Goal: Task Accomplishment & Management: Use online tool/utility

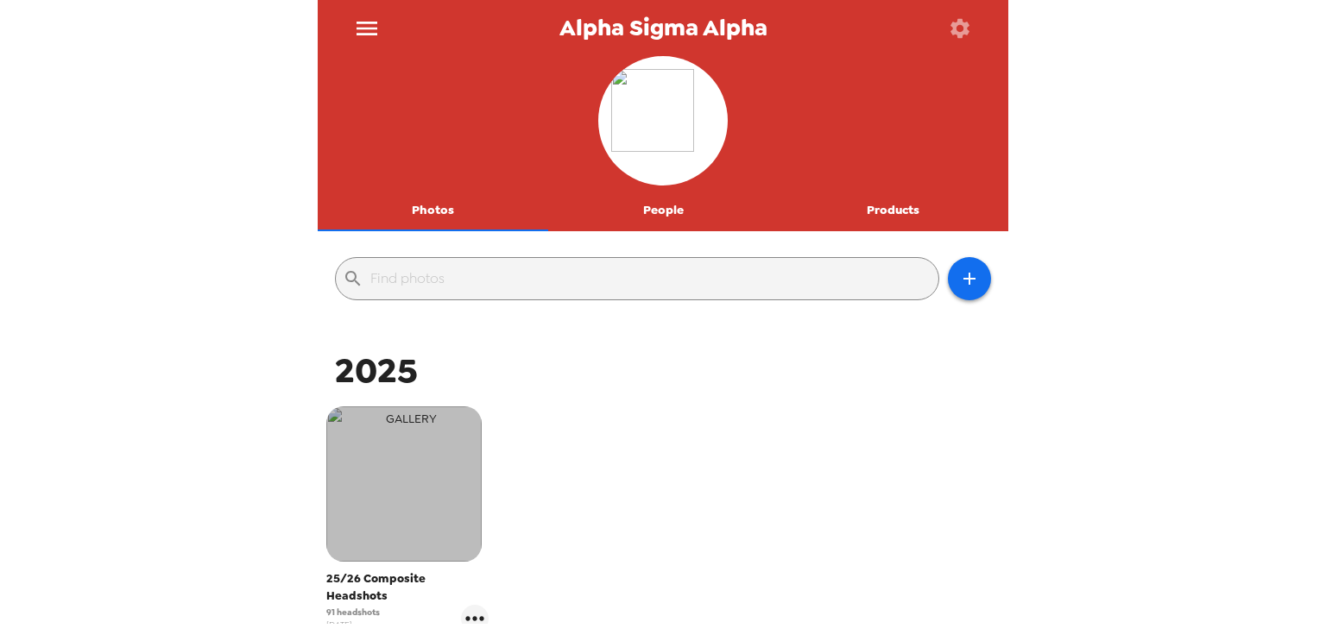
click at [427, 489] on img "button" at bounding box center [403, 484] width 155 height 155
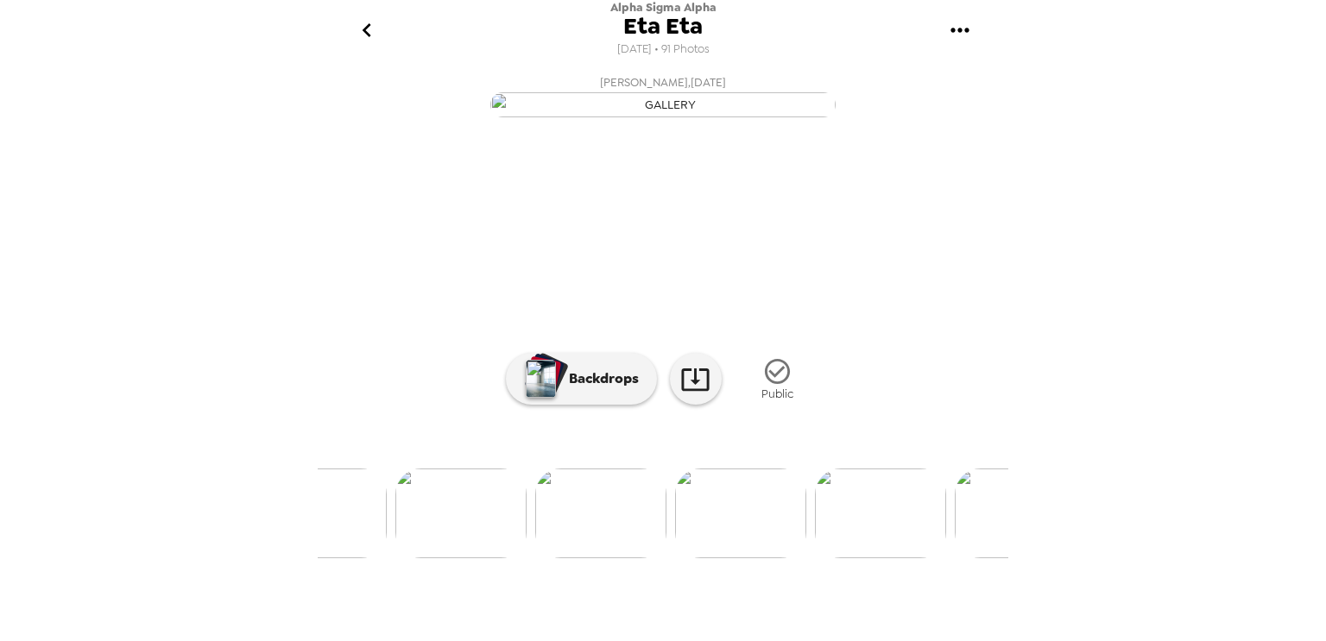
scroll to position [0, 492]
click at [854, 559] on img at bounding box center [870, 514] width 131 height 90
click at [726, 559] on img at bounding box center [740, 514] width 131 height 90
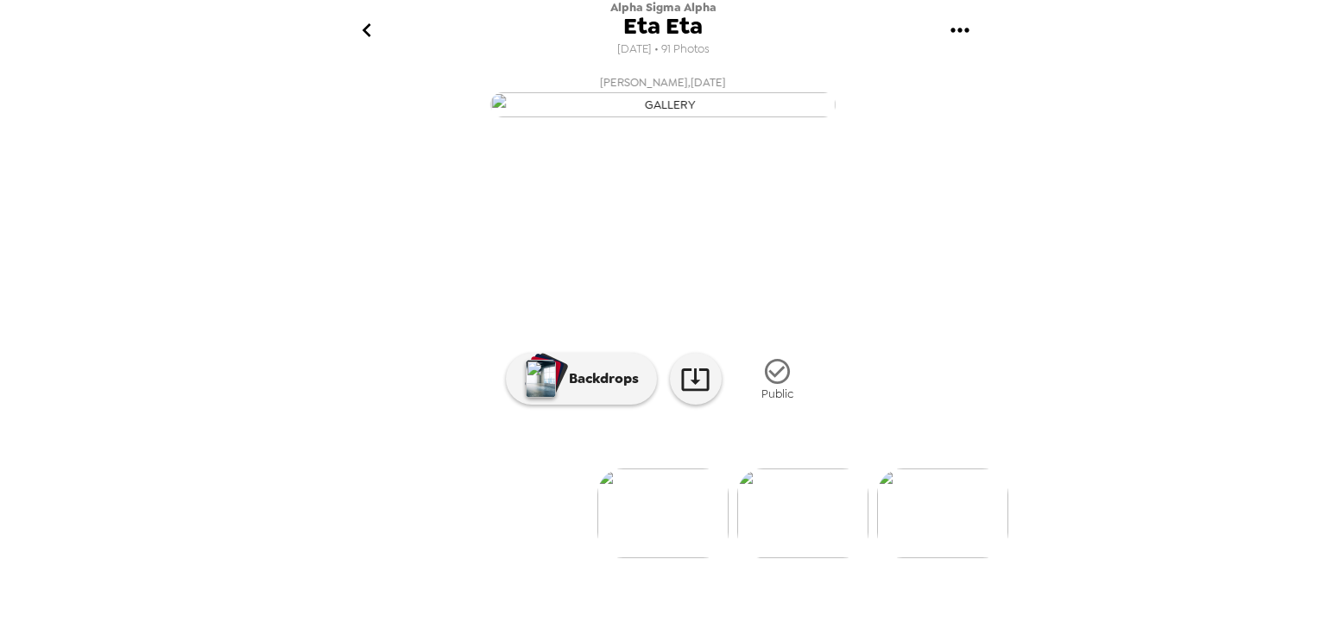
click at [385, 46] on button "go back" at bounding box center [366, 31] width 56 height 56
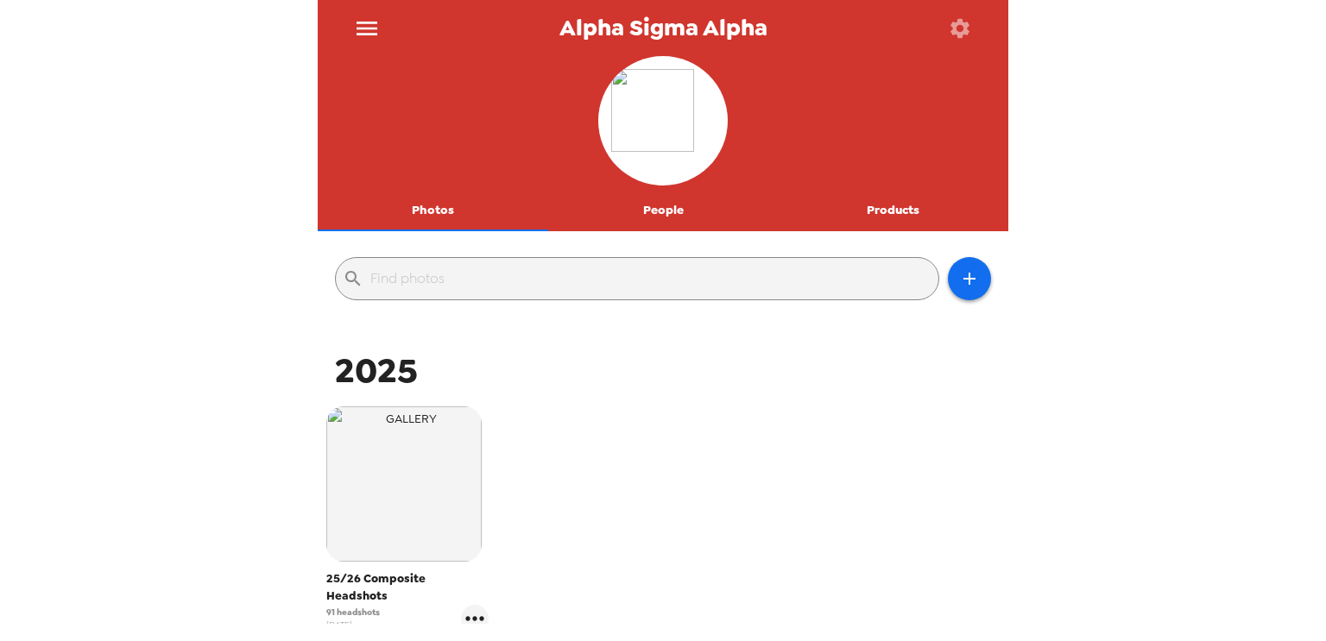
click at [896, 209] on button "Products" at bounding box center [893, 210] width 230 height 41
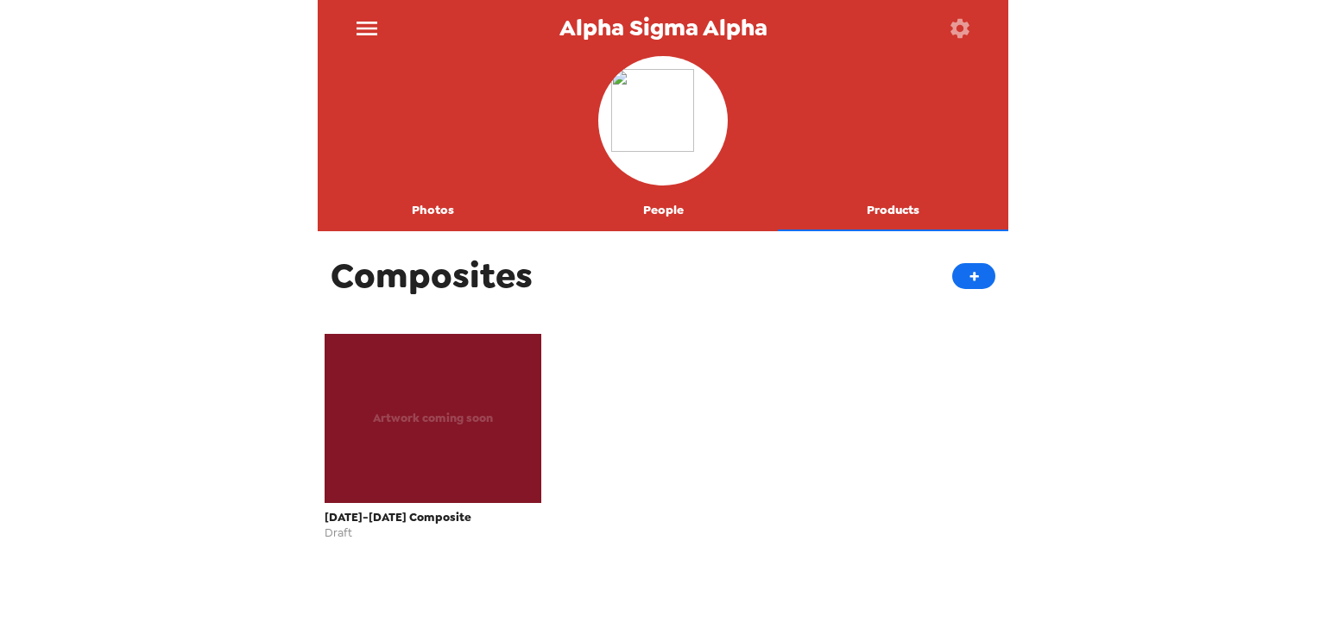
click at [504, 391] on div "Artwork coming soon" at bounding box center [433, 418] width 217 height 169
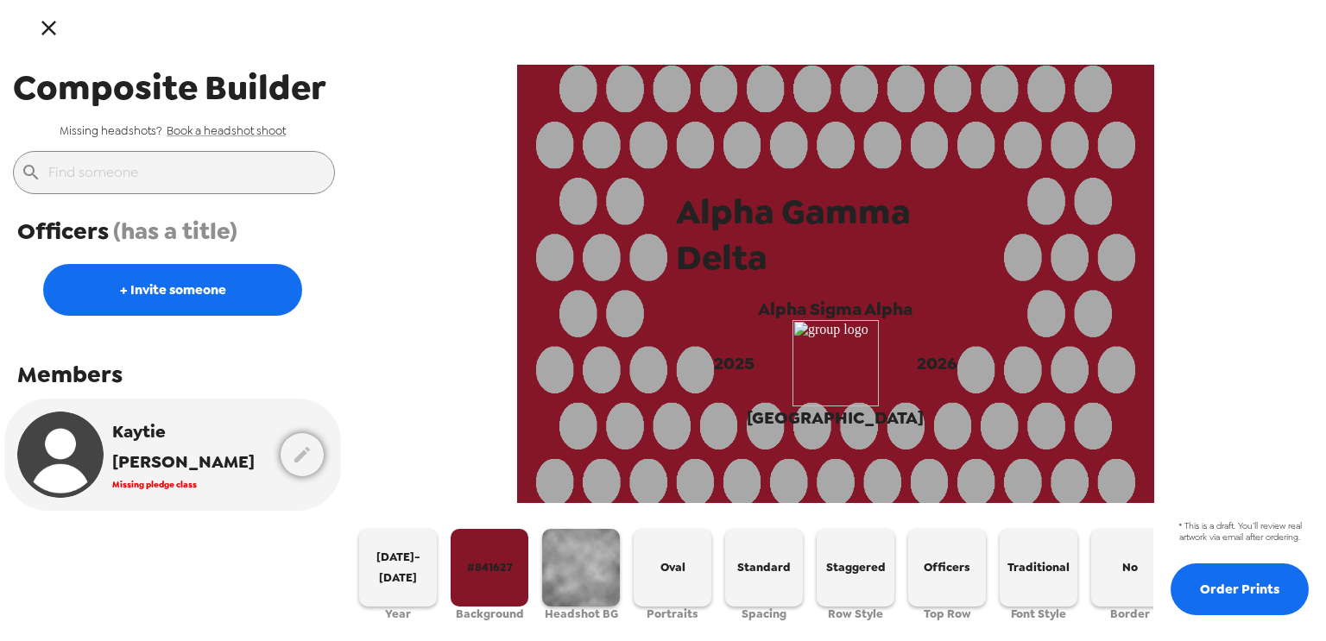
click at [215, 237] on span "(has a title)" at bounding box center [175, 231] width 124 height 31
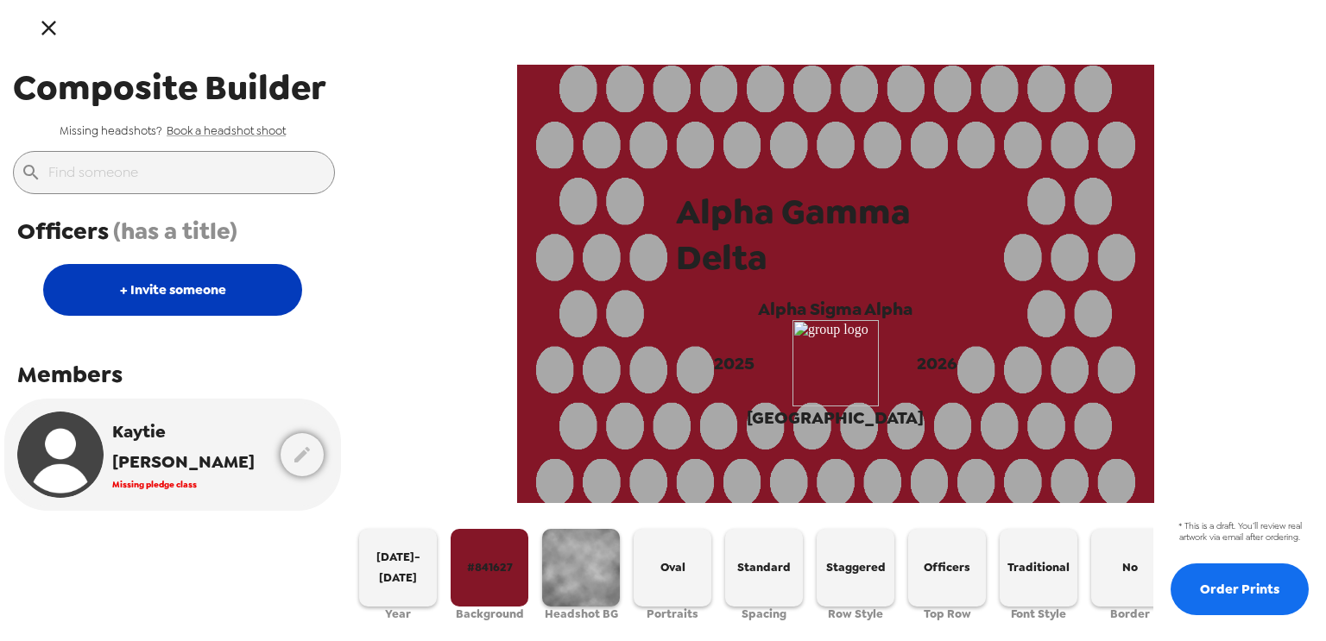
click at [211, 291] on button "+ Invite someone" at bounding box center [172, 290] width 259 height 52
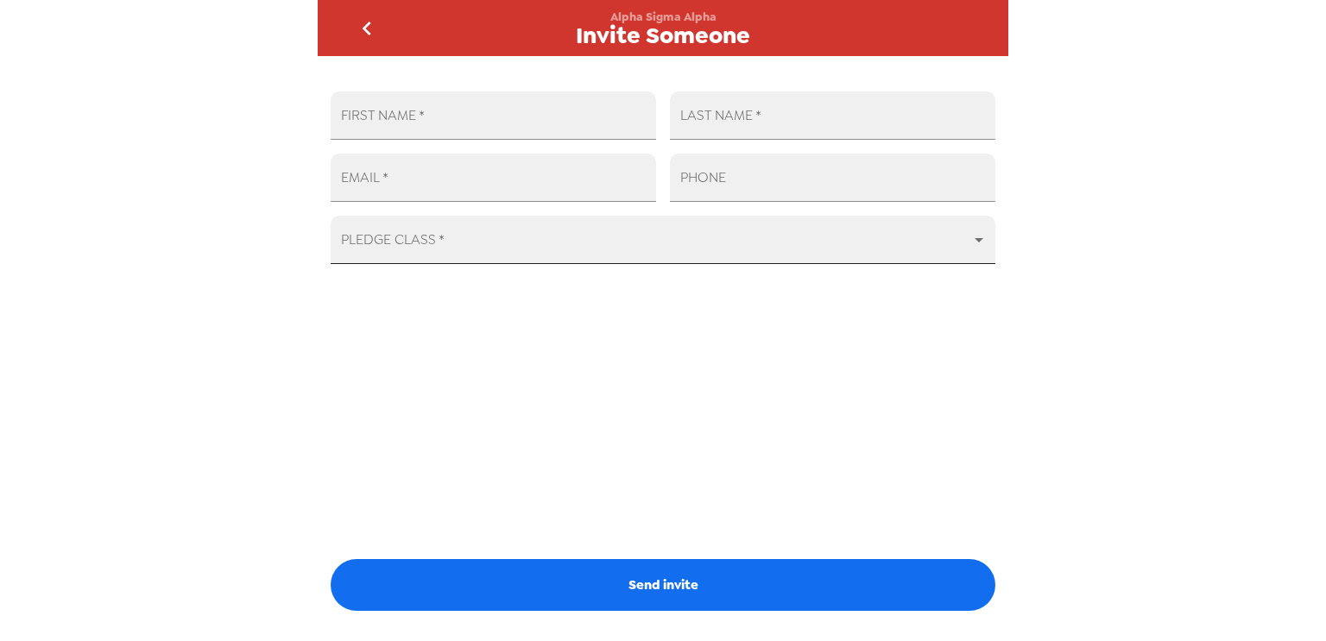
click at [540, 232] on body "Alpha Sigma Alpha Invite Someone FIRST NAME   * LAST NAME   * EMAIL   * PHONE P…" at bounding box center [663, 320] width 1326 height 641
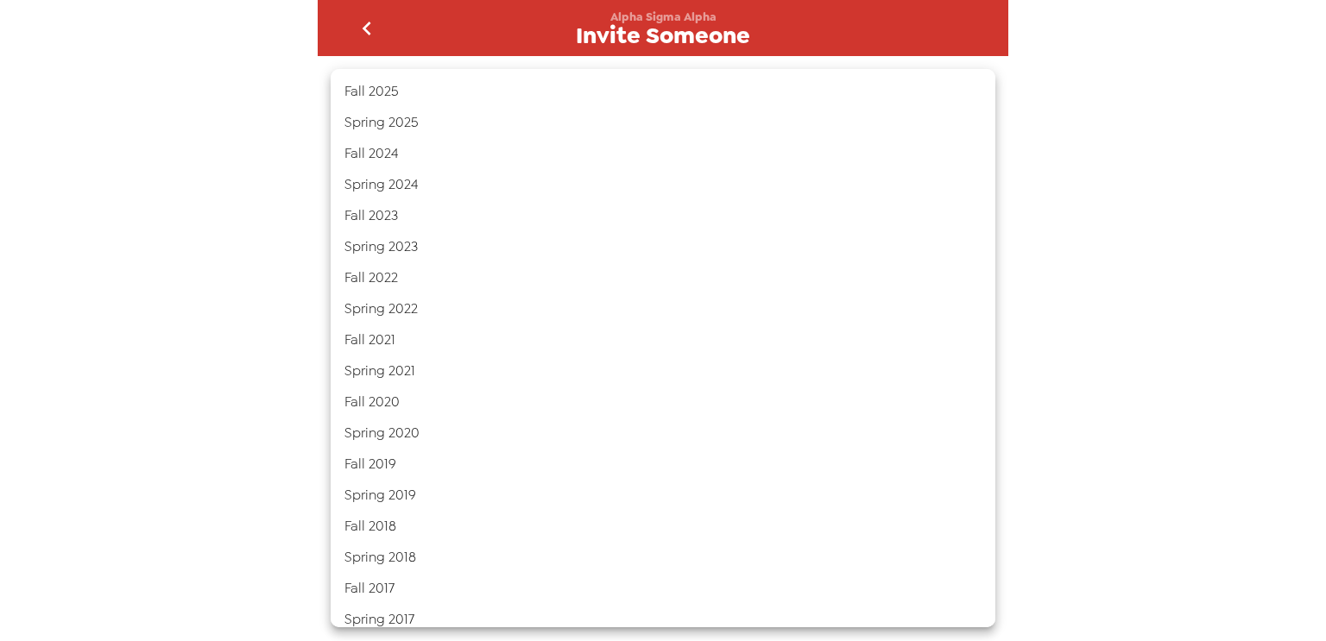
click at [246, 258] on div at bounding box center [663, 320] width 1326 height 641
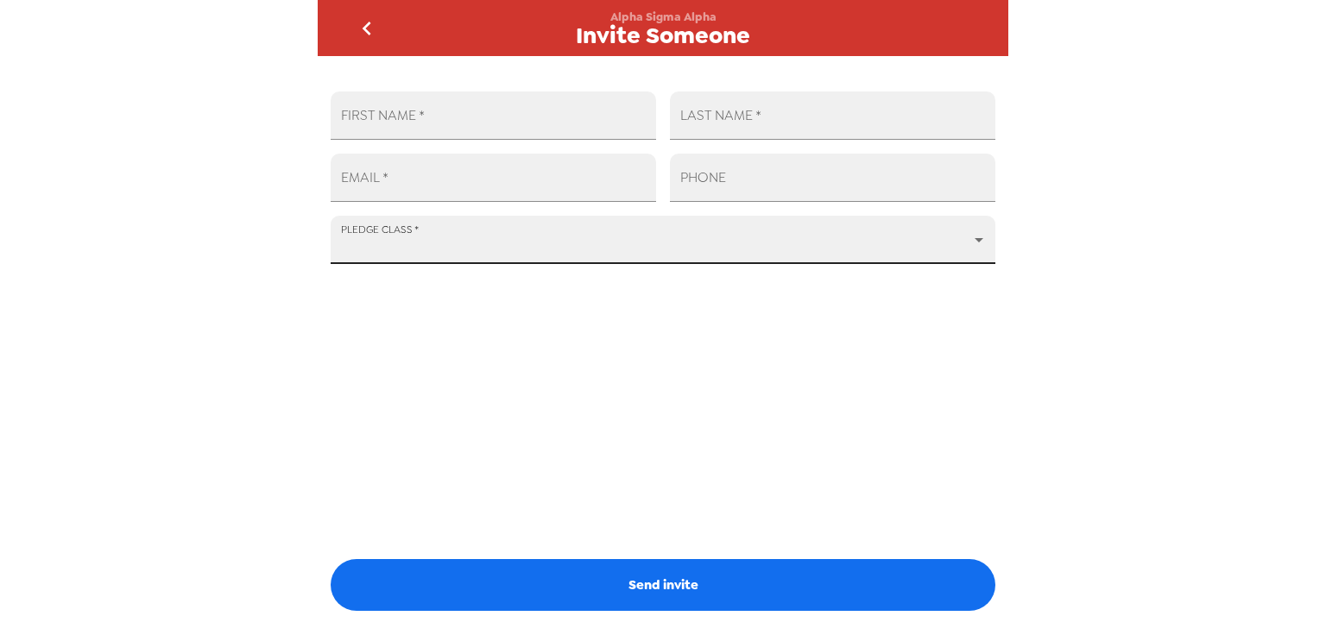
click at [366, 36] on icon "go back" at bounding box center [367, 29] width 28 height 28
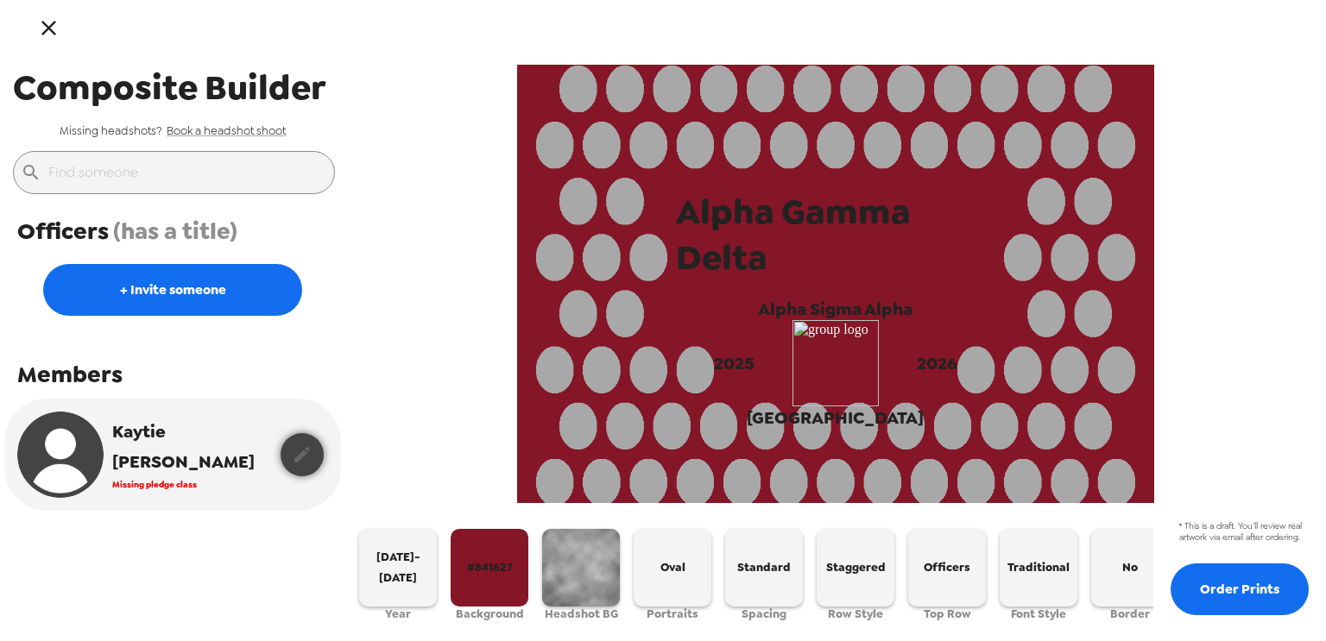
click at [301, 469] on button "button" at bounding box center [302, 454] width 43 height 43
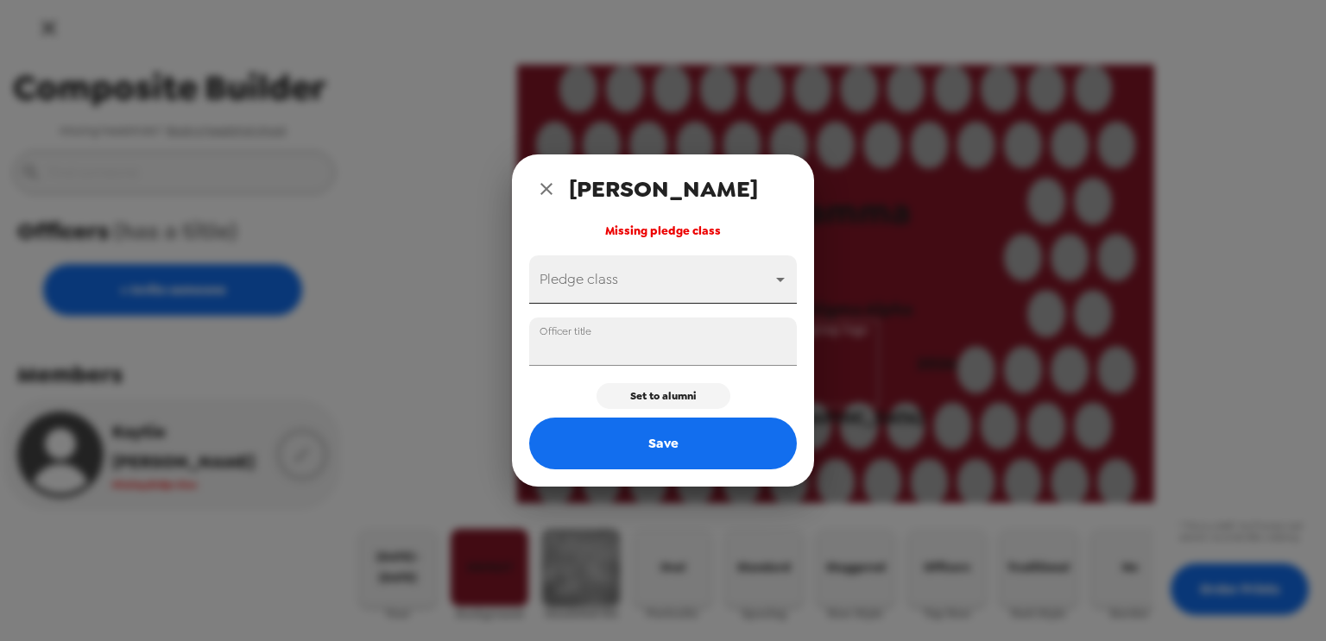
click at [689, 265] on body "Composite Builder Missing headshots? Book a headshot shoot ​ Officers (has a ti…" at bounding box center [663, 320] width 1326 height 641
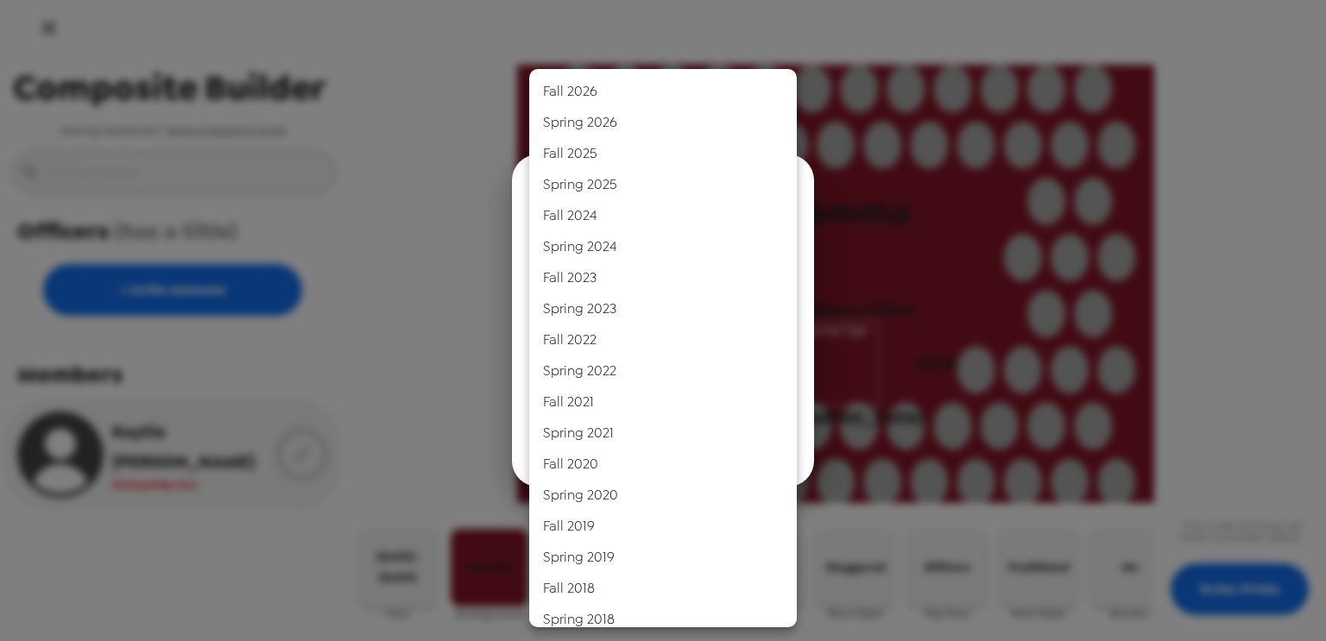
click at [723, 345] on li "Fall 2022" at bounding box center [663, 340] width 268 height 31
type input "Fall 2022"
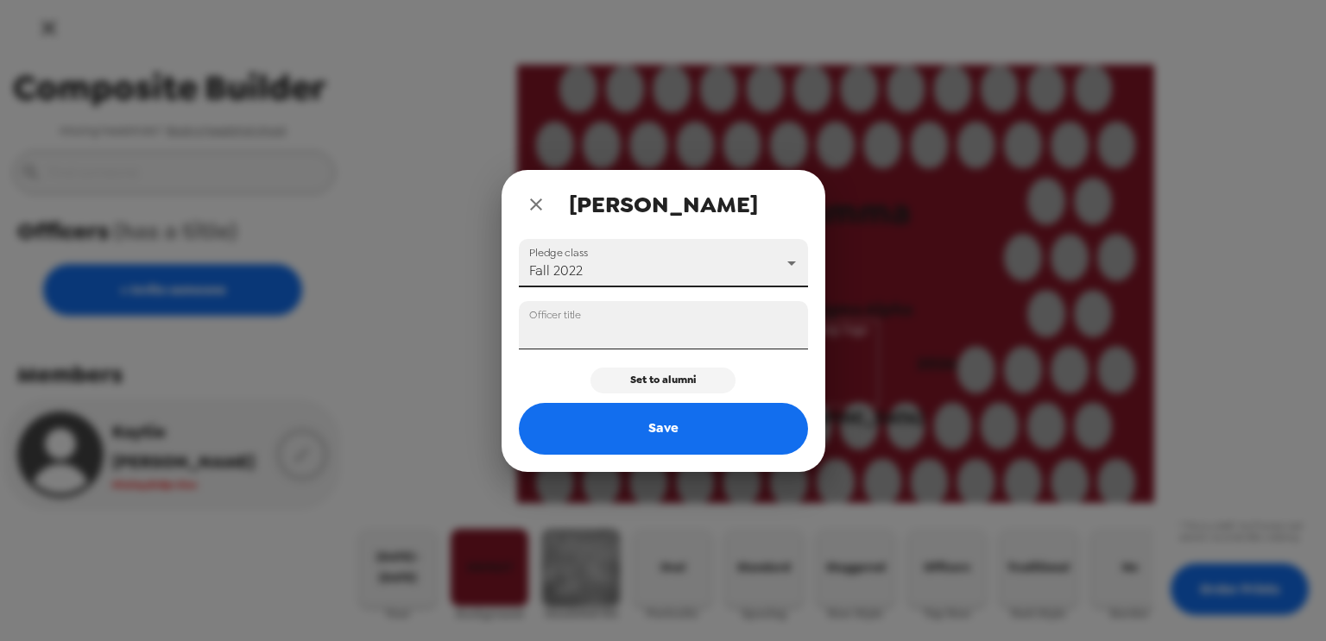
click at [625, 332] on input "Officer title" at bounding box center [663, 325] width 289 height 48
click at [566, 325] on input "President" at bounding box center [663, 325] width 289 height 48
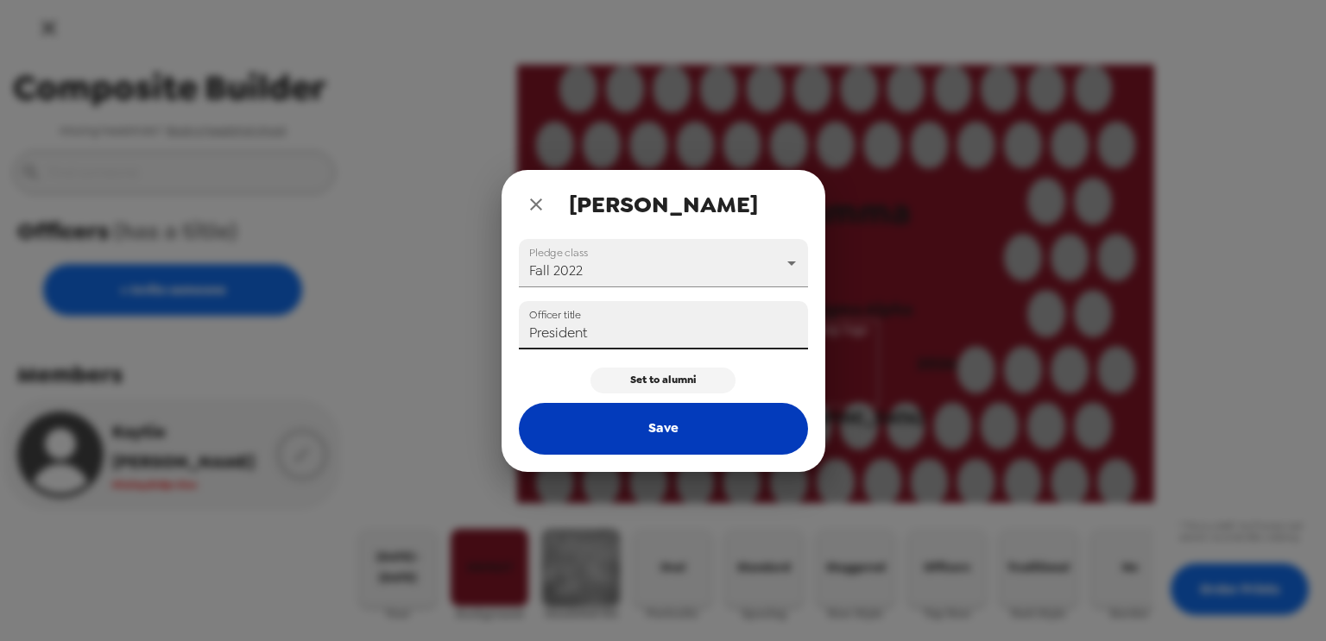
type input "President"
click at [624, 421] on button "Save" at bounding box center [663, 429] width 289 height 52
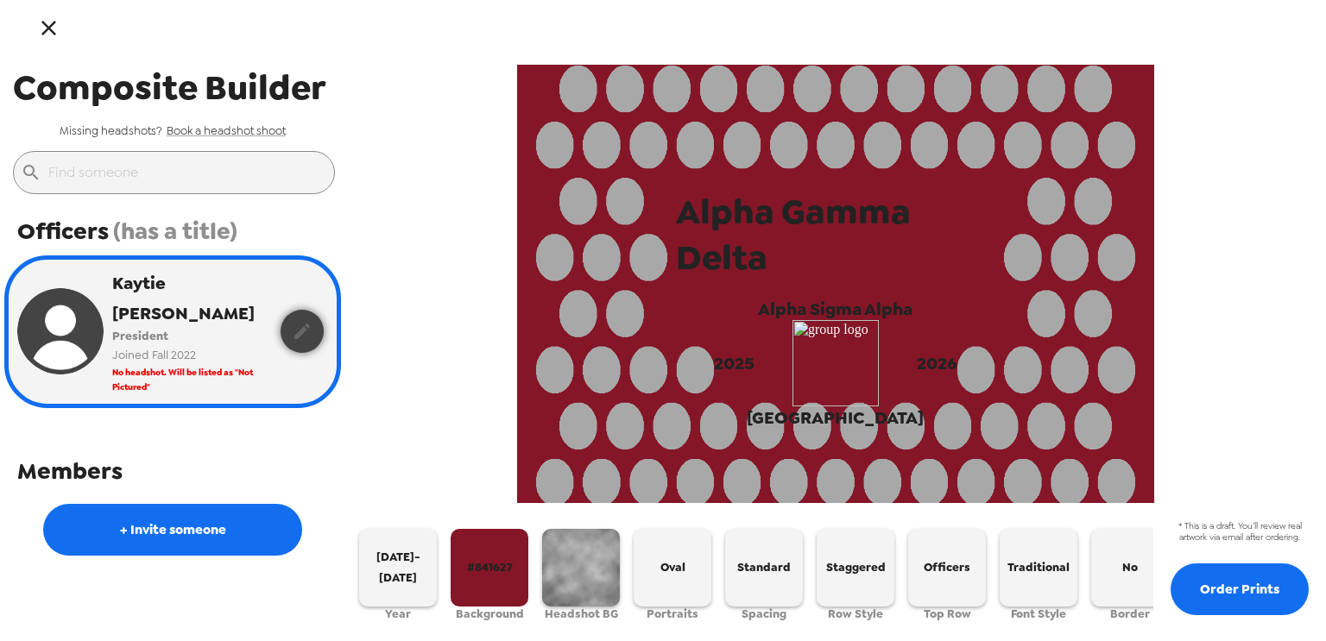
click at [302, 324] on icon "button" at bounding box center [302, 332] width 16 height 16
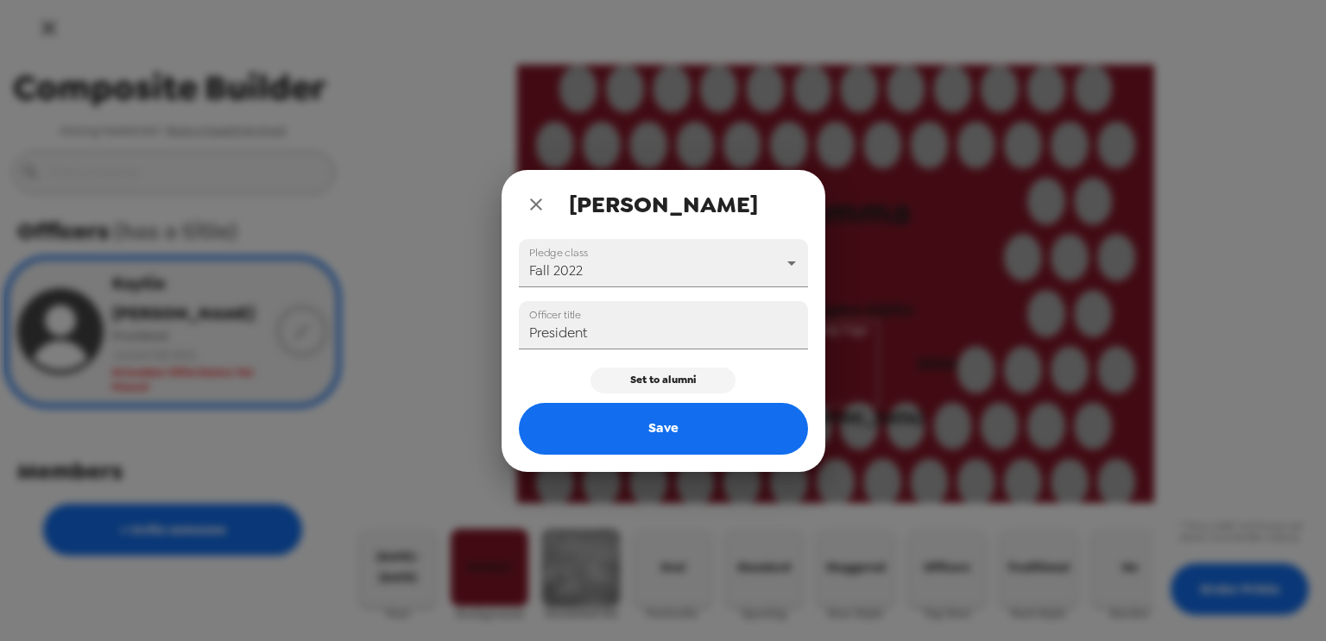
click at [527, 206] on icon "close" at bounding box center [536, 204] width 21 height 21
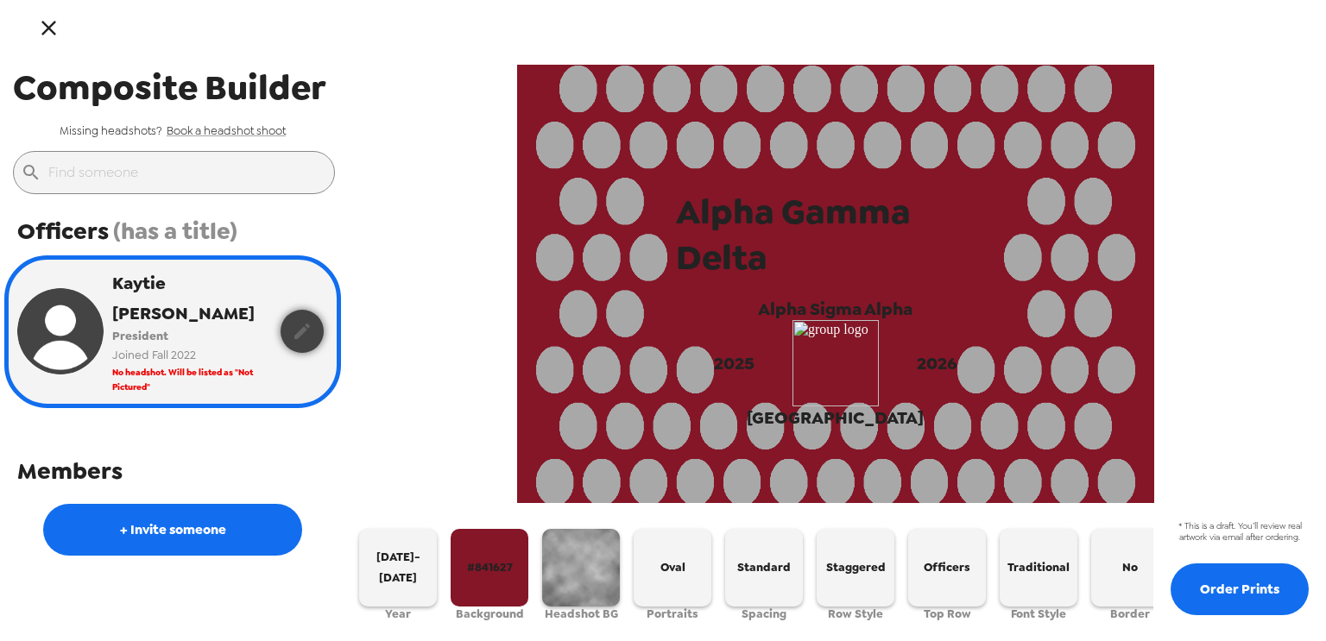
click at [313, 315] on button "button" at bounding box center [302, 331] width 43 height 43
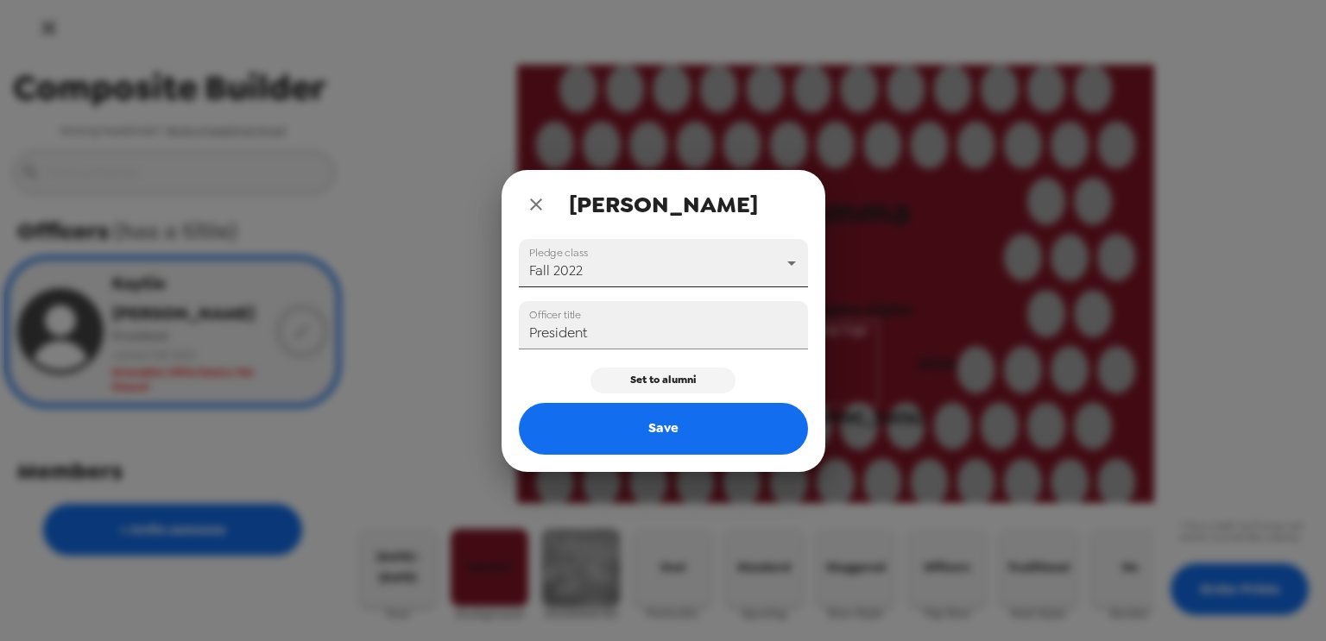
click at [615, 280] on body "Composite Builder Missing headshots? Book a headshot shoot ​ Officers (has a ti…" at bounding box center [663, 320] width 1326 height 641
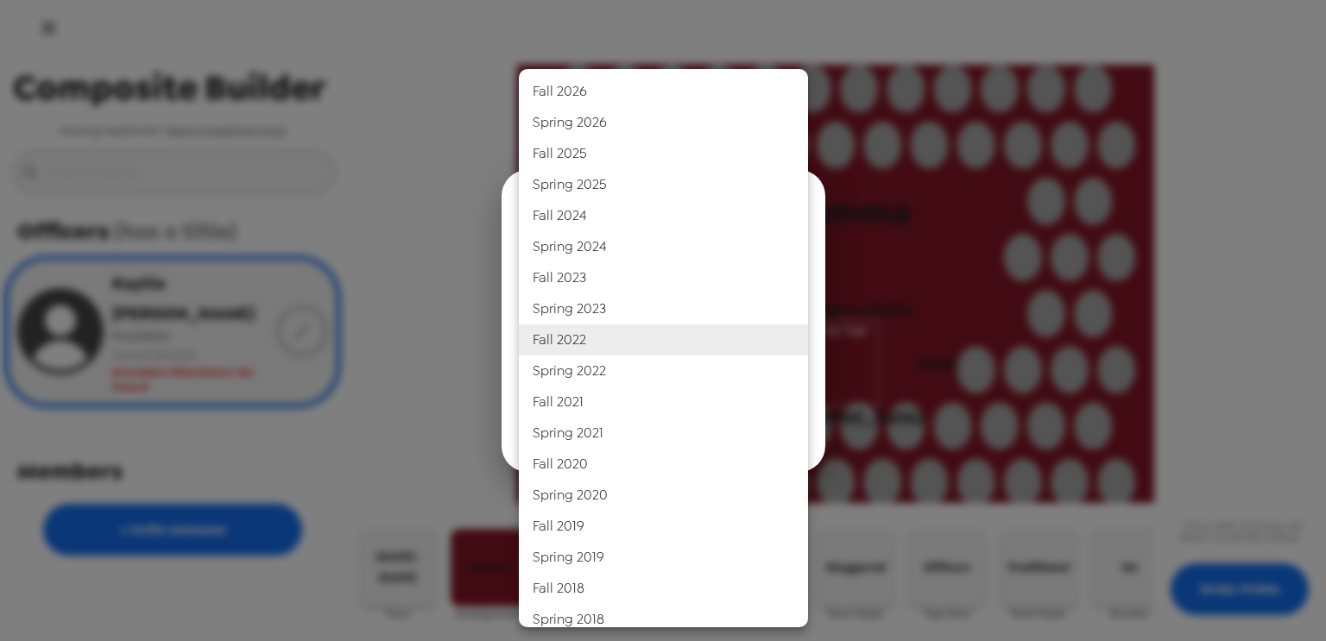
click at [407, 254] on div at bounding box center [663, 320] width 1326 height 641
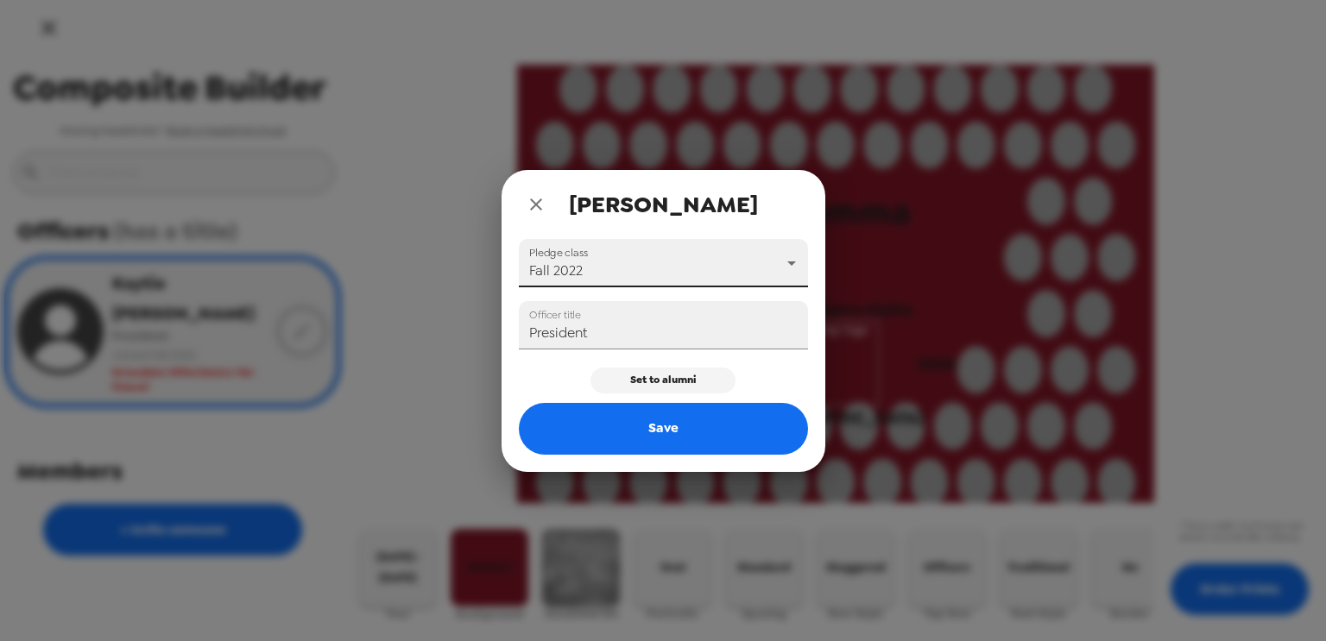
click at [407, 254] on div "[PERSON_NAME] Pledge class Fall 2022 Fall 2022 Officer title President Set to a…" at bounding box center [663, 320] width 1326 height 641
click at [546, 201] on button "close" at bounding box center [536, 204] width 35 height 35
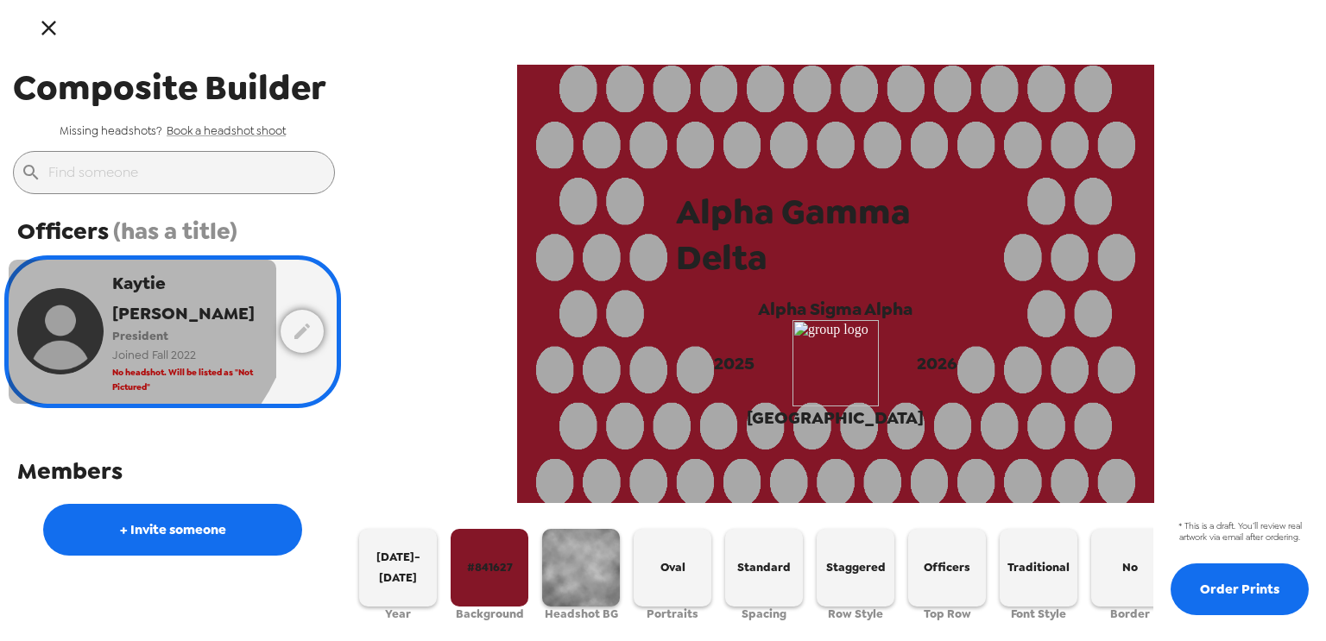
click at [81, 288] on img "button" at bounding box center [60, 331] width 86 height 86
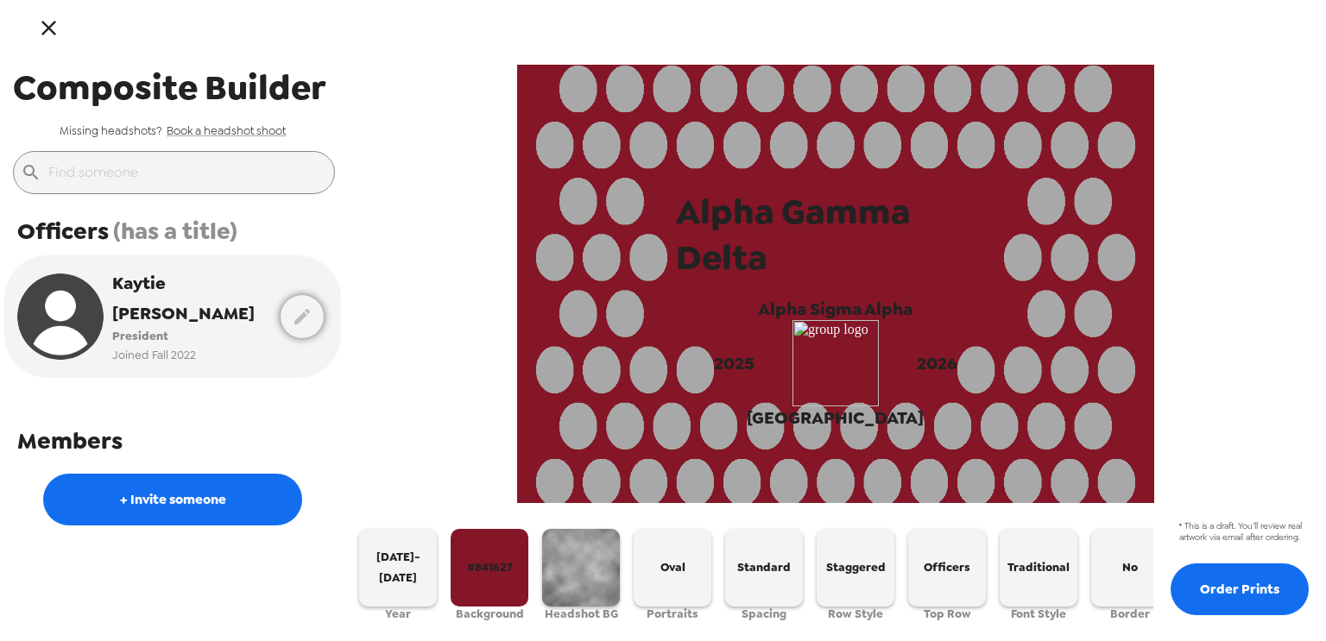
click at [367, 217] on div "Alpha Gamma Delta Alpha Sigma Alpha 2025 2026 [GEOGRAPHIC_DATA]" at bounding box center [835, 284] width 981 height 439
click at [60, 318] on img "button" at bounding box center [60, 317] width 86 height 86
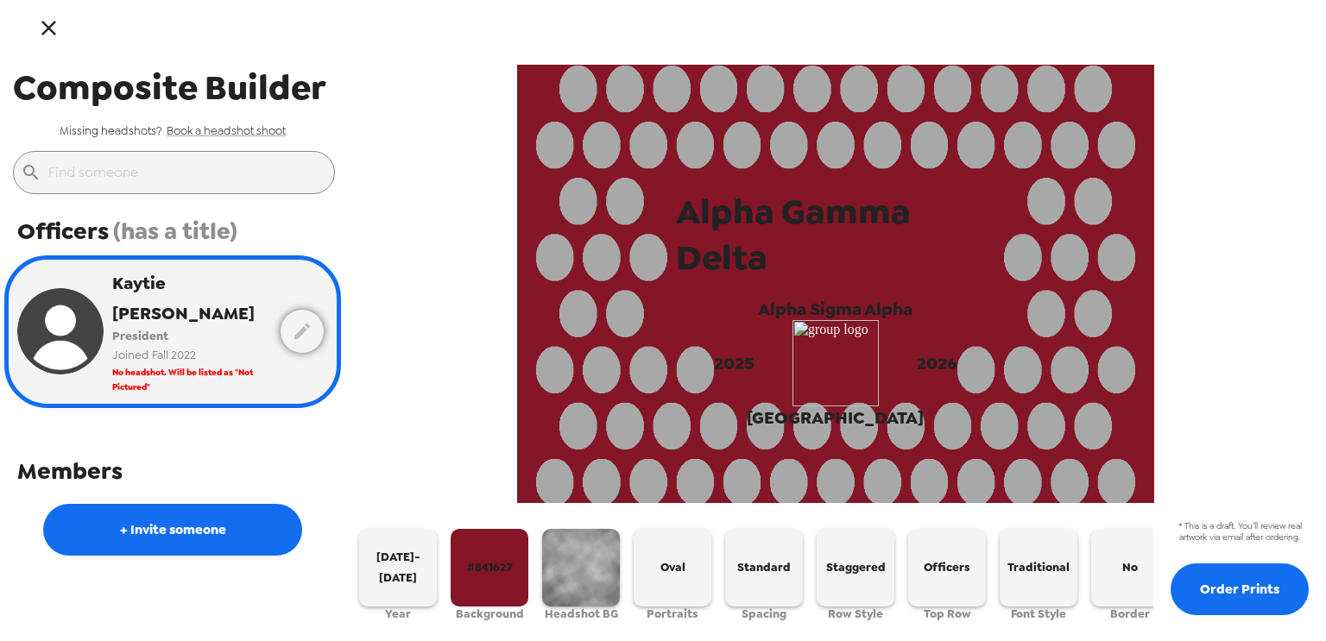
click at [60, 318] on img "button" at bounding box center [60, 331] width 86 height 86
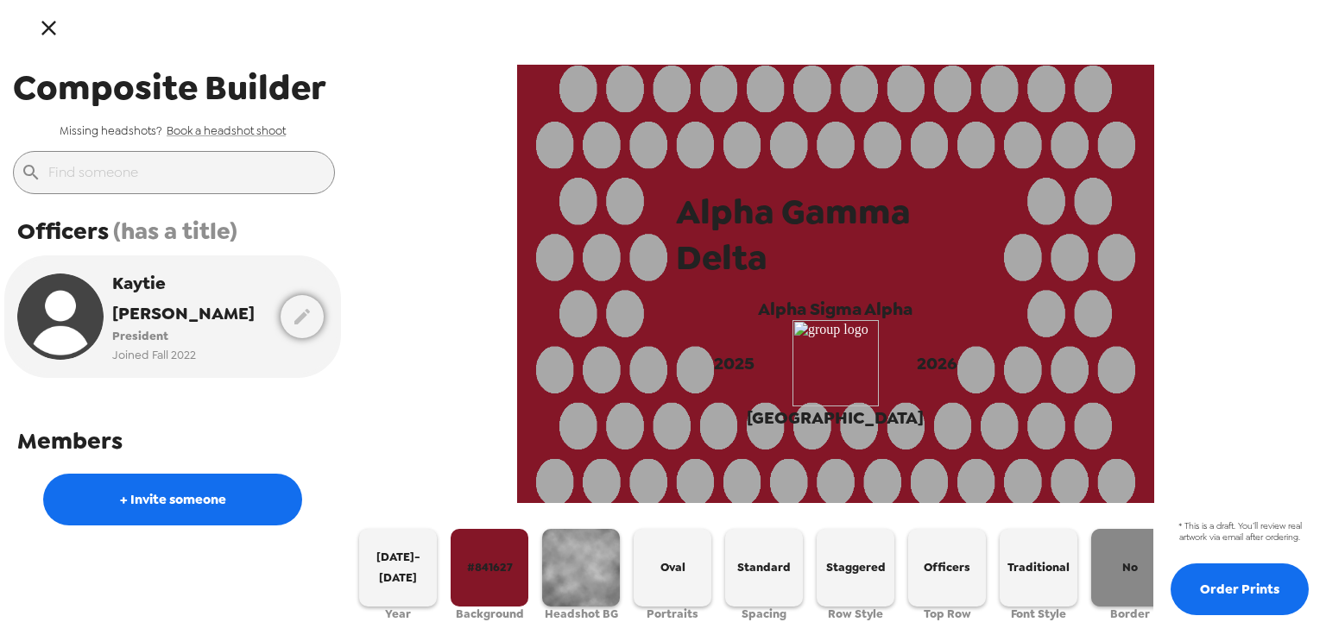
scroll to position [0, 107]
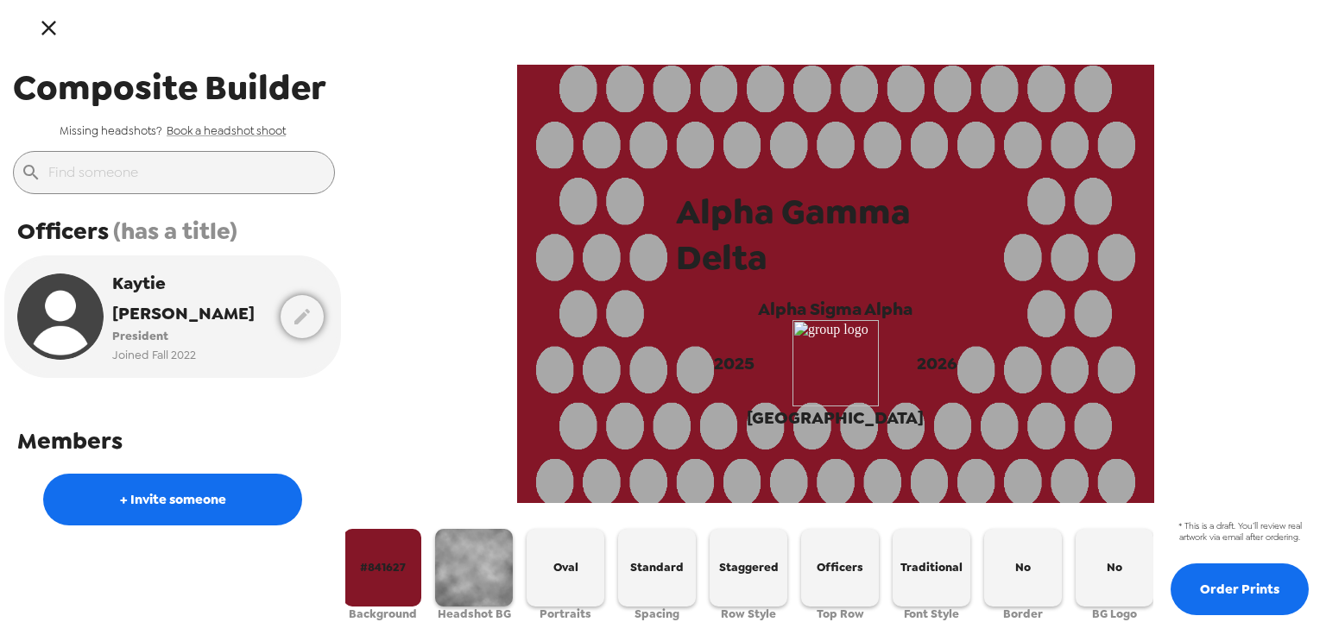
click at [846, 375] on img at bounding box center [835, 363] width 86 height 86
click at [44, 35] on icon "button" at bounding box center [48, 28] width 25 height 25
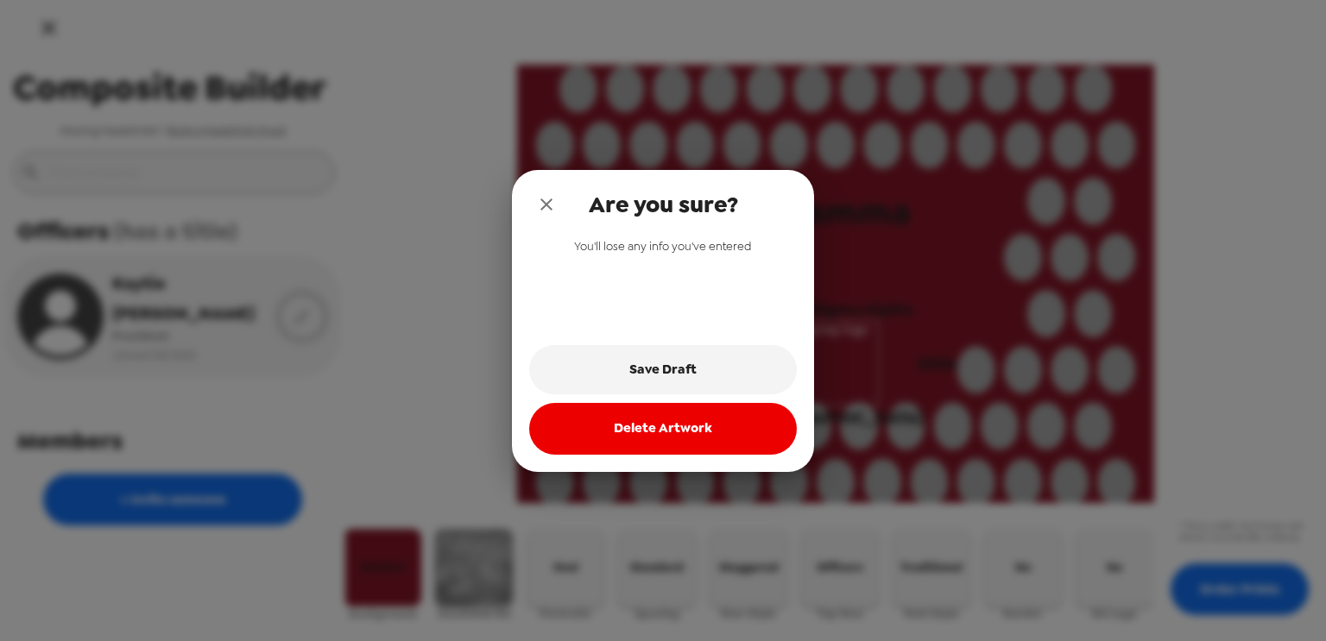
click at [641, 416] on button "Delete Artwork" at bounding box center [663, 429] width 268 height 52
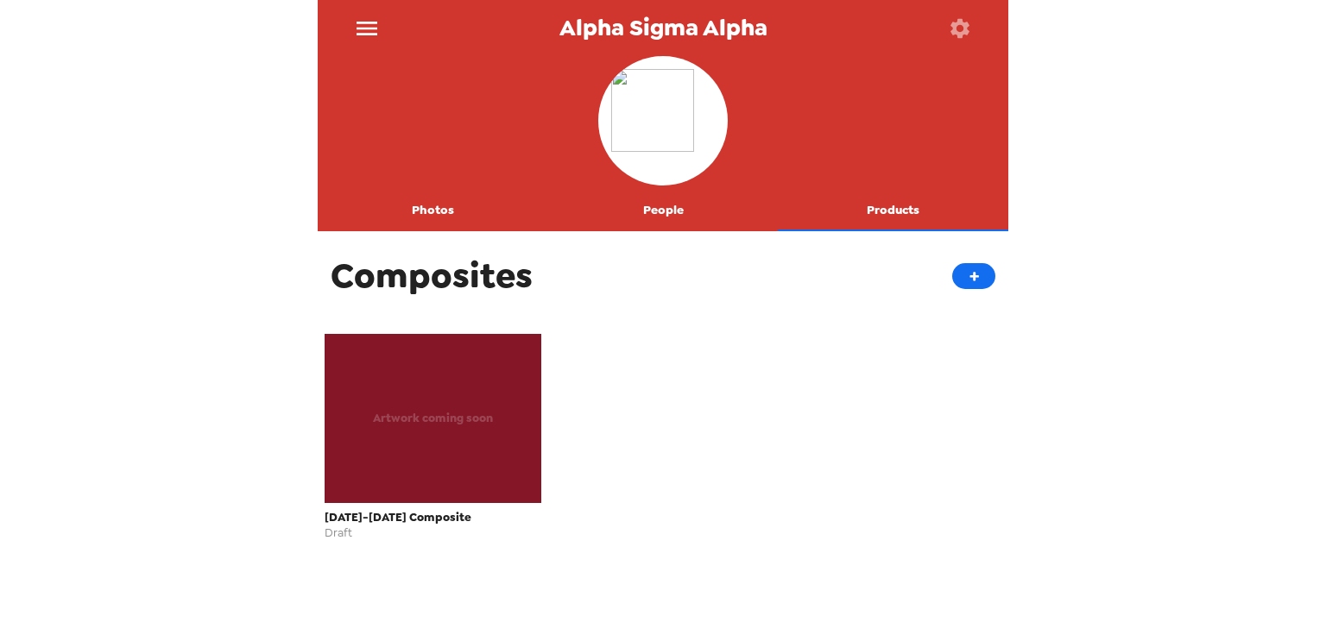
click at [434, 212] on button "Photos" at bounding box center [433, 210] width 230 height 41
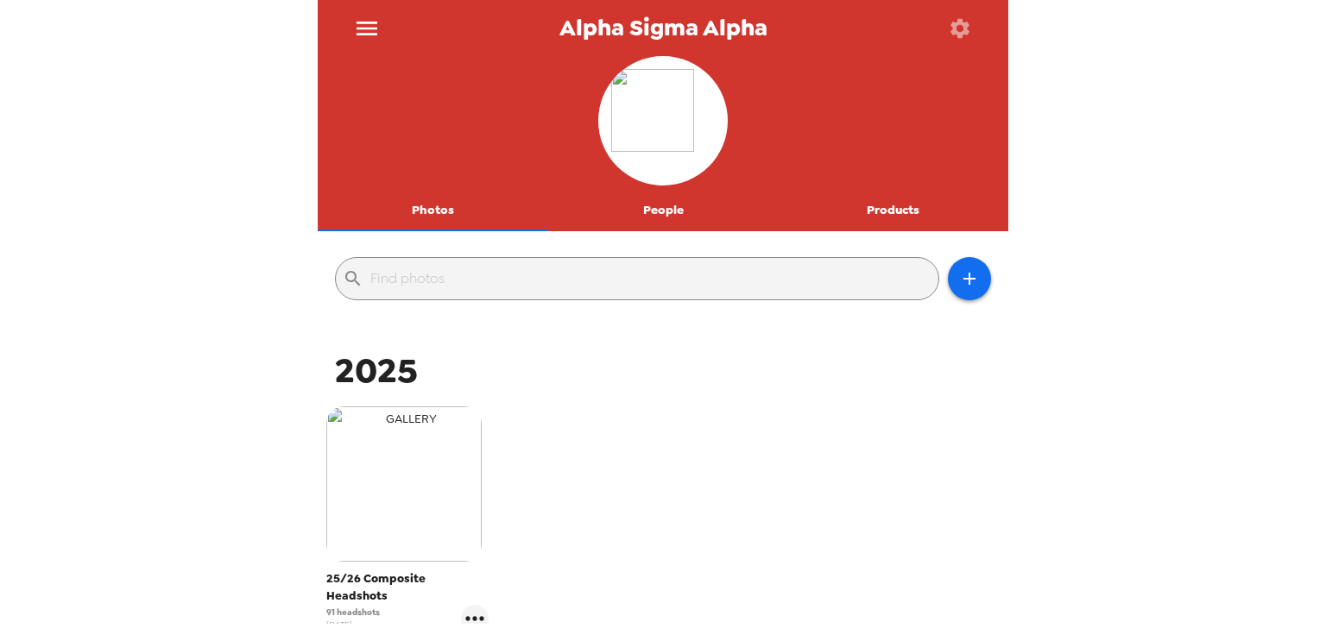
click at [451, 464] on img "button" at bounding box center [403, 484] width 155 height 155
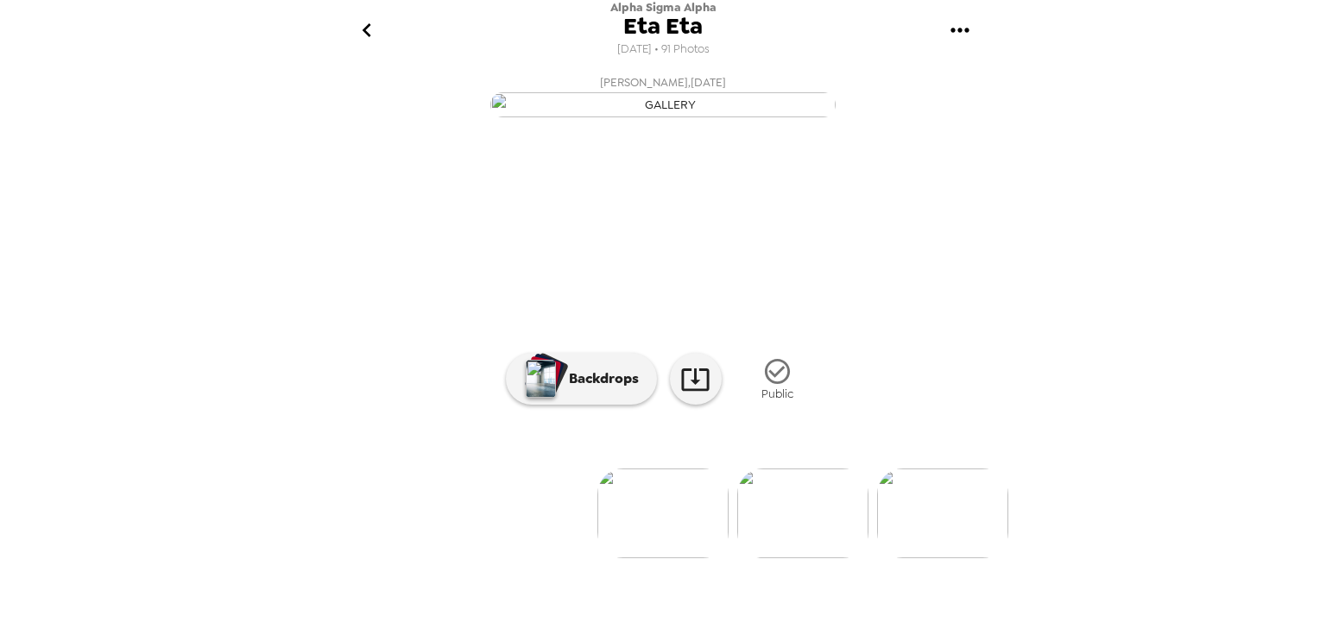
click at [373, 28] on icon "go back" at bounding box center [367, 30] width 28 height 28
